Goal: Find specific page/section: Find specific page/section

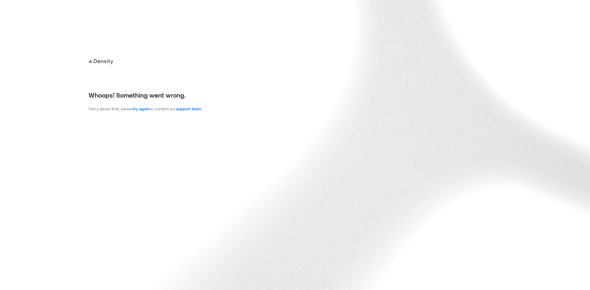
click at [144, 109] on link "try again" at bounding box center [141, 108] width 16 height 5
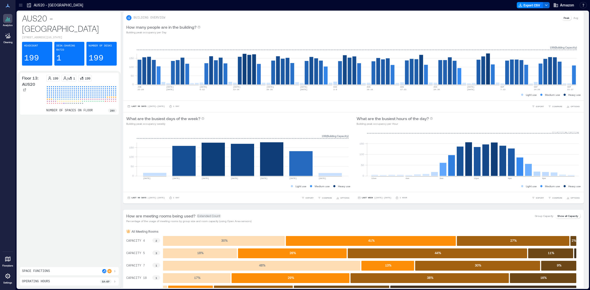
click at [19, 4] on icon at bounding box center [20, 5] width 5 height 5
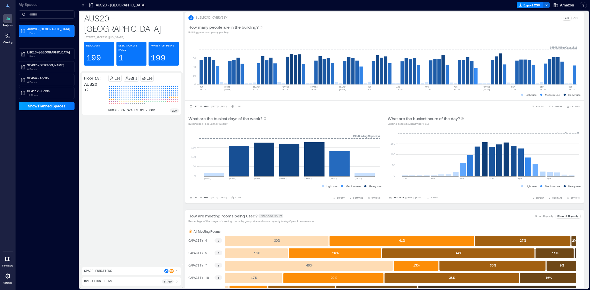
click at [32, 104] on span "Show Planned Spaces" at bounding box center [47, 106] width 38 height 5
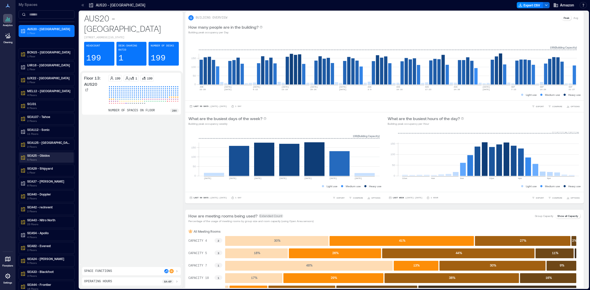
click at [50, 155] on p "SEA25 - Obidos" at bounding box center [48, 156] width 43 height 4
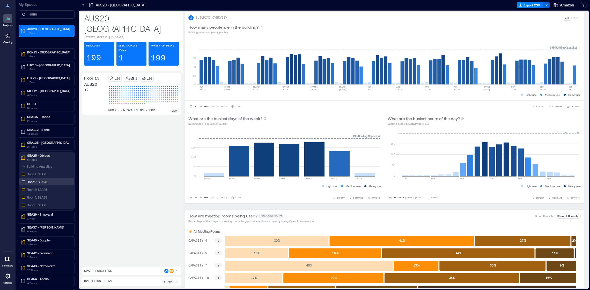
click at [49, 181] on div "Floor 2: SEA25" at bounding box center [45, 182] width 50 height 5
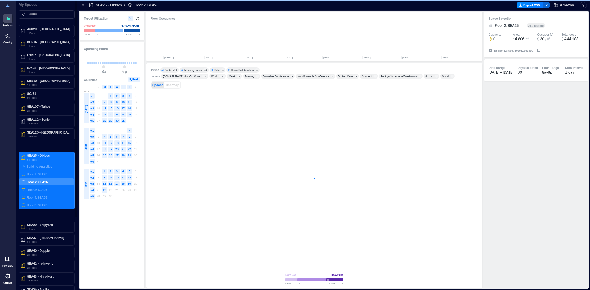
scroll to position [0, 584]
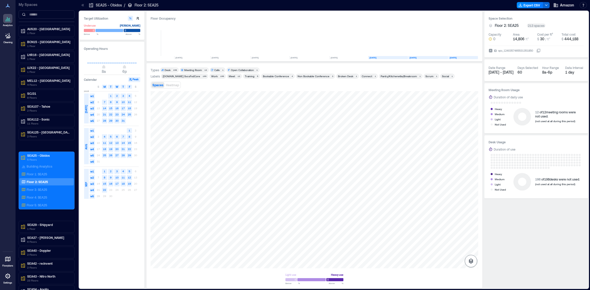
click at [472, 262] on icon "button" at bounding box center [470, 261] width 5 height 5
click at [470, 238] on p "Sensors" at bounding box center [471, 238] width 10 height 3
click at [39, 173] on p "Floor 1: SEA25" at bounding box center [37, 174] width 20 height 4
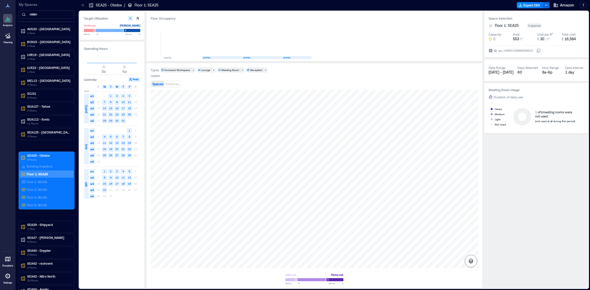
click at [472, 261] on icon "button" at bounding box center [470, 261] width 5 height 5
click at [475, 234] on div "Sensors" at bounding box center [471, 235] width 10 height 9
click at [468, 238] on p "Sensors" at bounding box center [471, 238] width 10 height 3
click at [41, 195] on div "Floor 4: SEA25" at bounding box center [46, 197] width 54 height 7
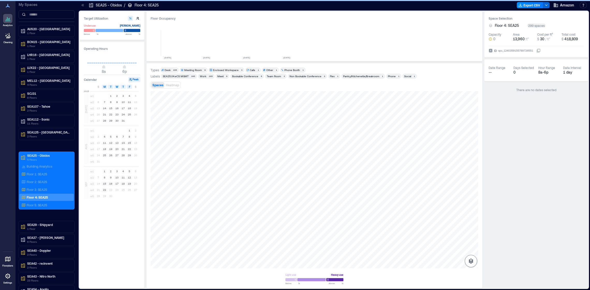
click at [473, 260] on icon "button" at bounding box center [471, 261] width 6 height 6
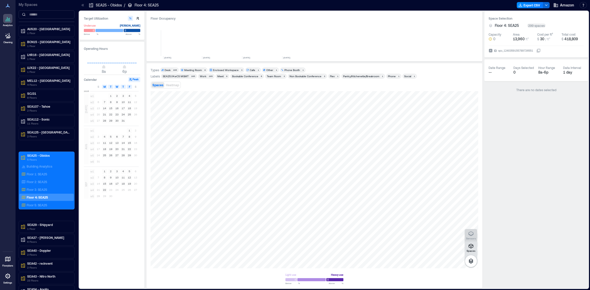
click at [469, 236] on icon "button" at bounding box center [471, 234] width 6 height 6
